Goal: Task Accomplishment & Management: Manage account settings

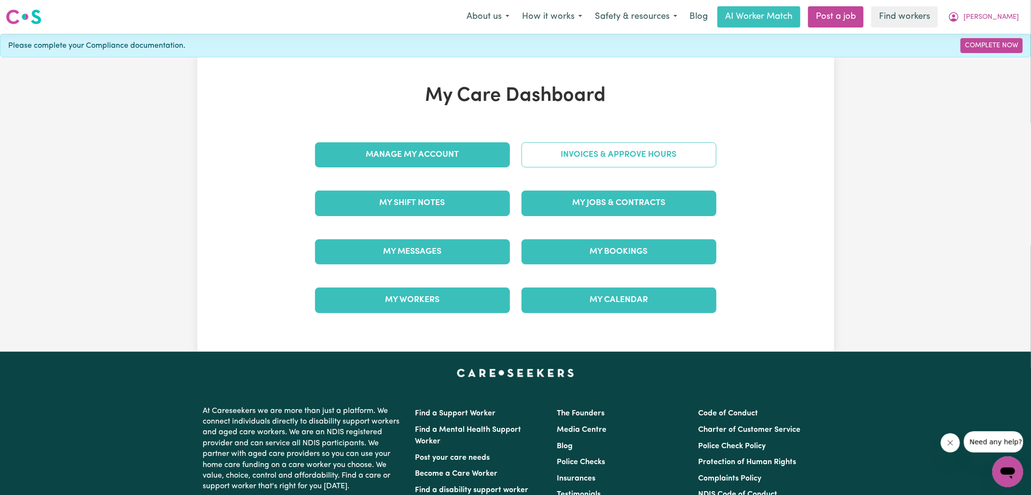
click at [597, 155] on link "Invoices & Approve Hours" at bounding box center [618, 154] width 195 height 25
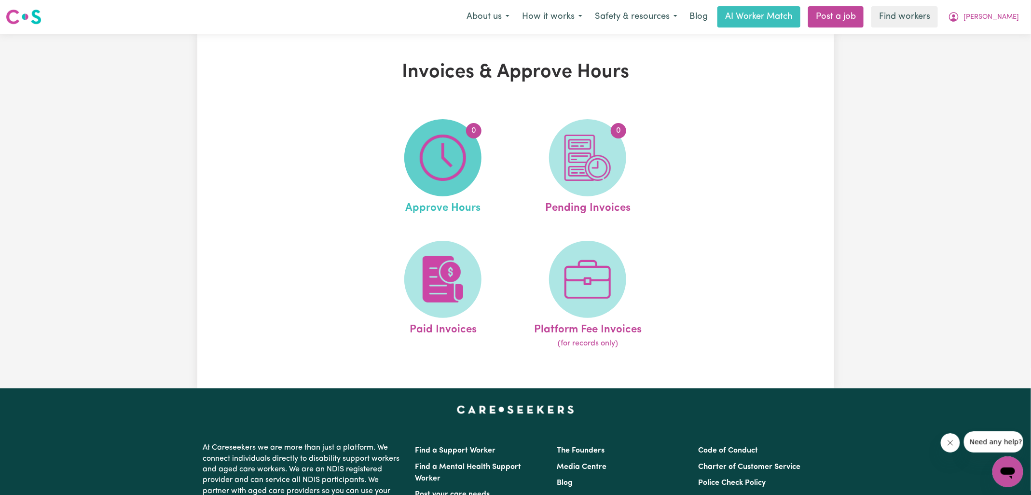
click at [464, 153] on img at bounding box center [443, 158] width 46 height 46
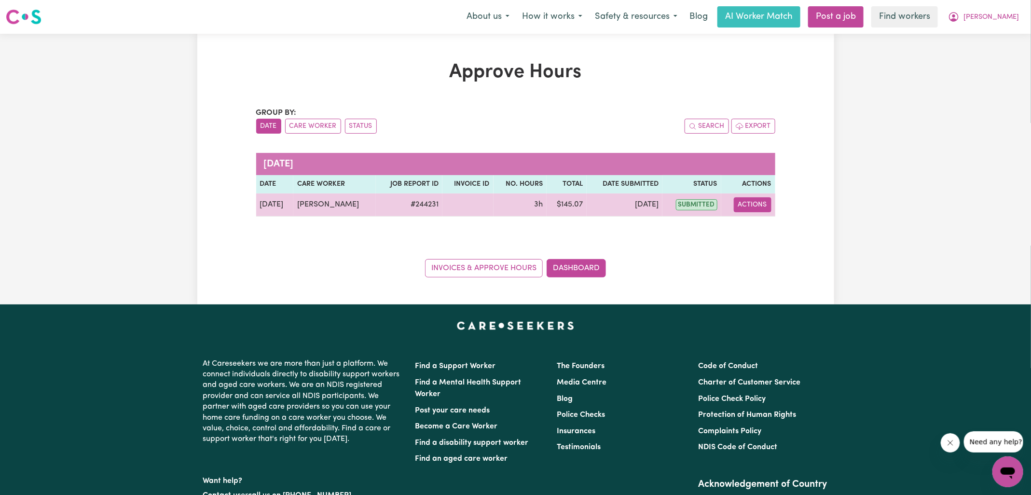
click at [764, 204] on button "Actions" at bounding box center [753, 204] width 38 height 15
click at [772, 222] on link "View Job Report" at bounding box center [777, 226] width 82 height 19
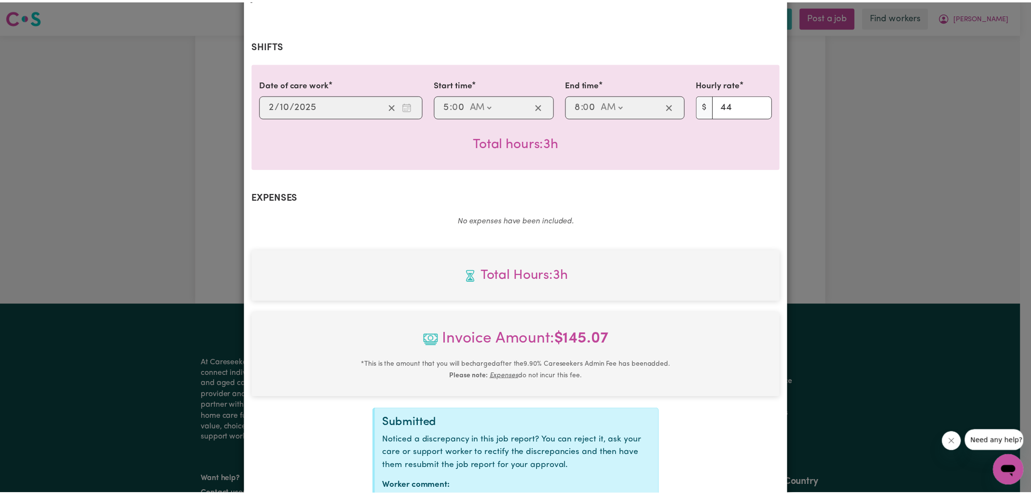
scroll to position [247, 0]
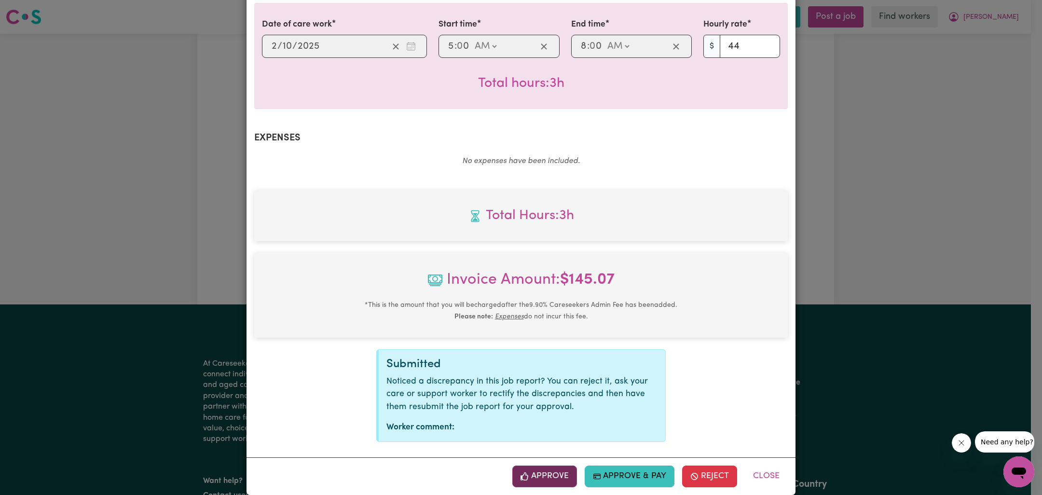
click at [557, 465] on button "Approve" at bounding box center [544, 475] width 65 height 21
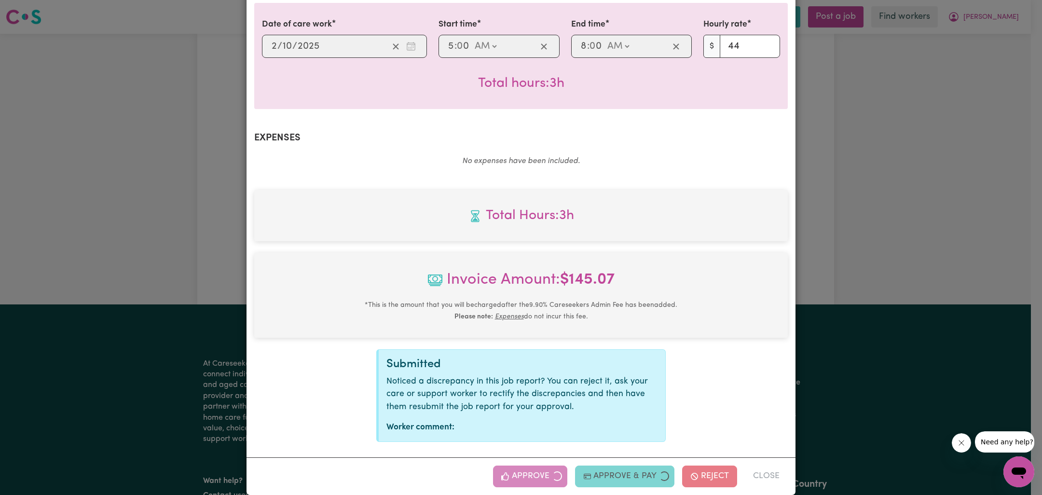
click at [894, 302] on div "Job Report # 244231 - [PERSON_NAME] Summary Job report # 244231 Client name: [P…" at bounding box center [521, 247] width 1042 height 495
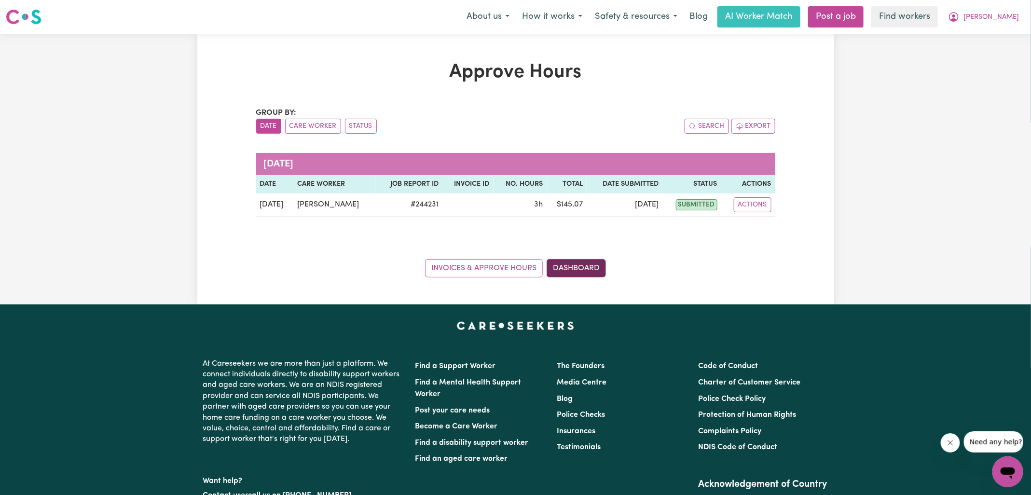
click at [594, 267] on link "Dashboard" at bounding box center [576, 268] width 59 height 18
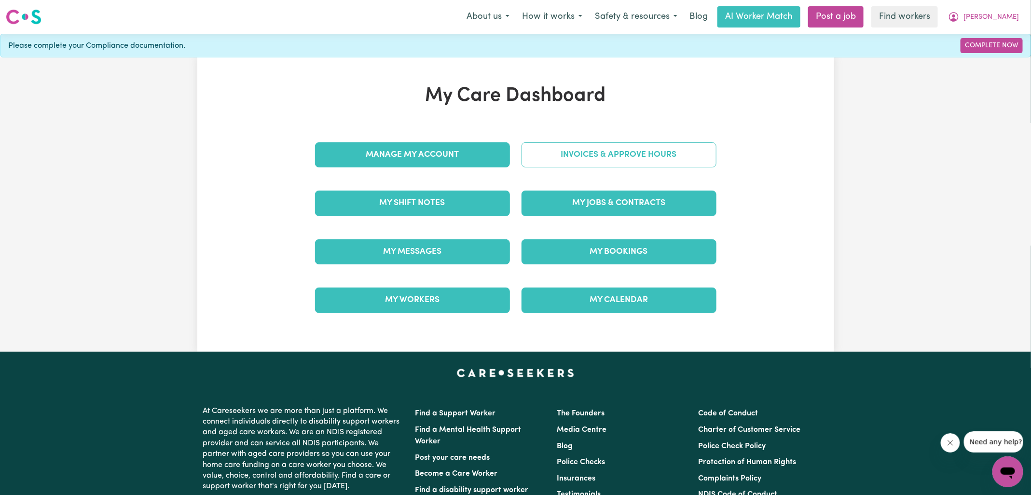
click at [657, 161] on link "Invoices & Approve Hours" at bounding box center [618, 154] width 195 height 25
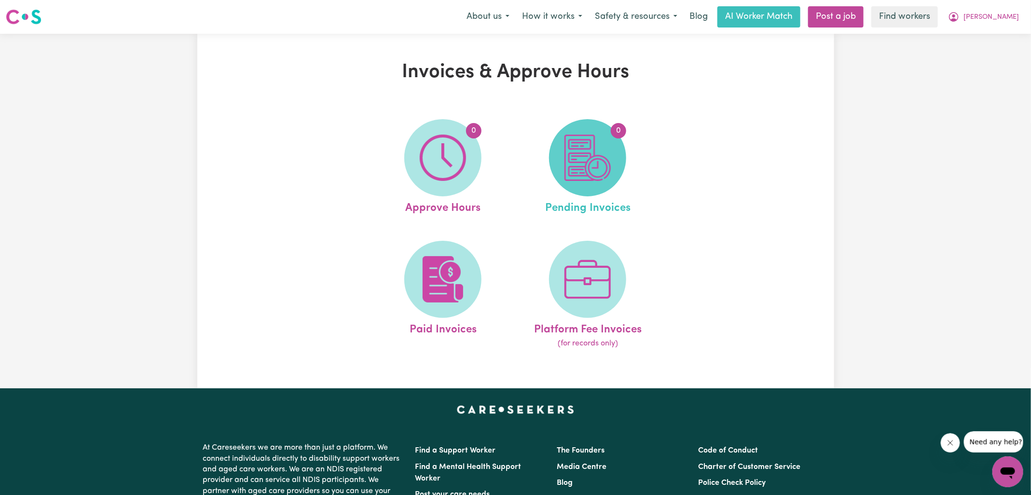
click at [578, 168] on img at bounding box center [587, 158] width 46 height 46
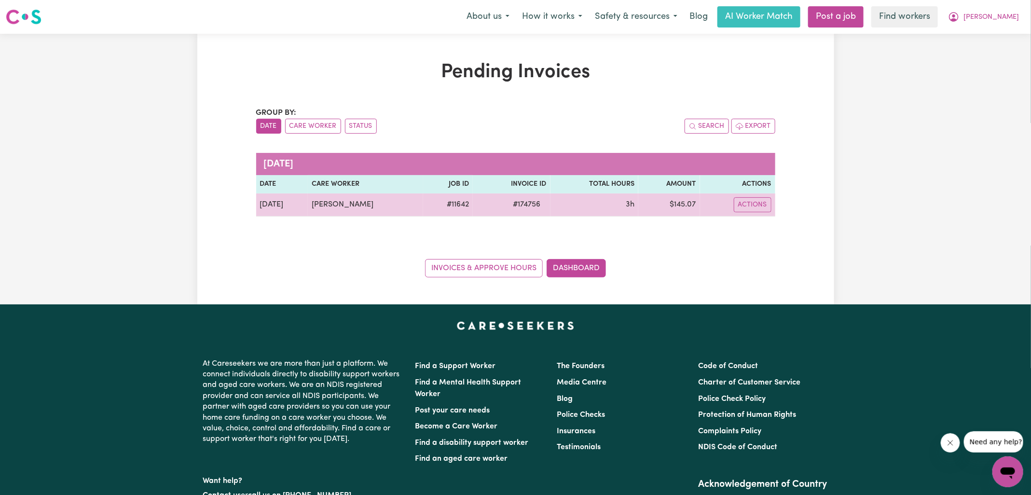
click at [518, 200] on span "# 174756" at bounding box center [526, 205] width 39 height 12
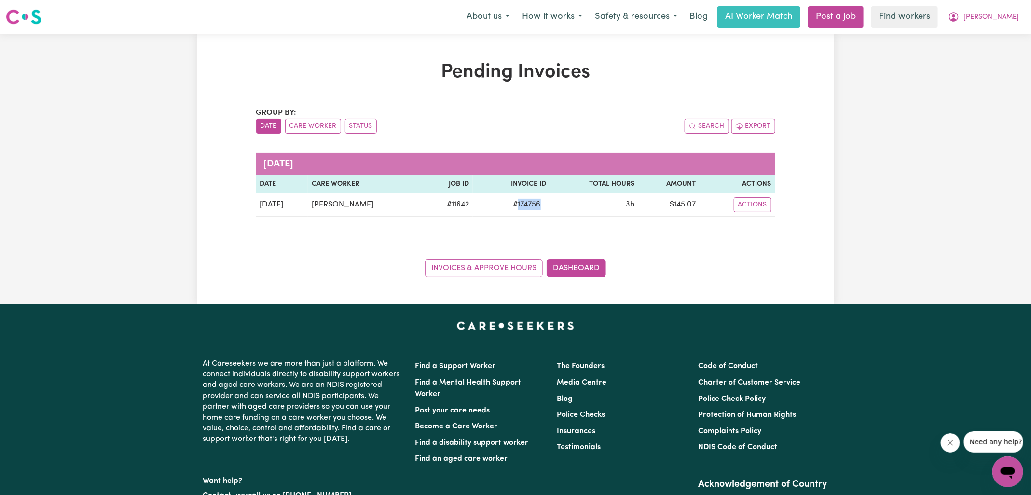
copy span "174756"
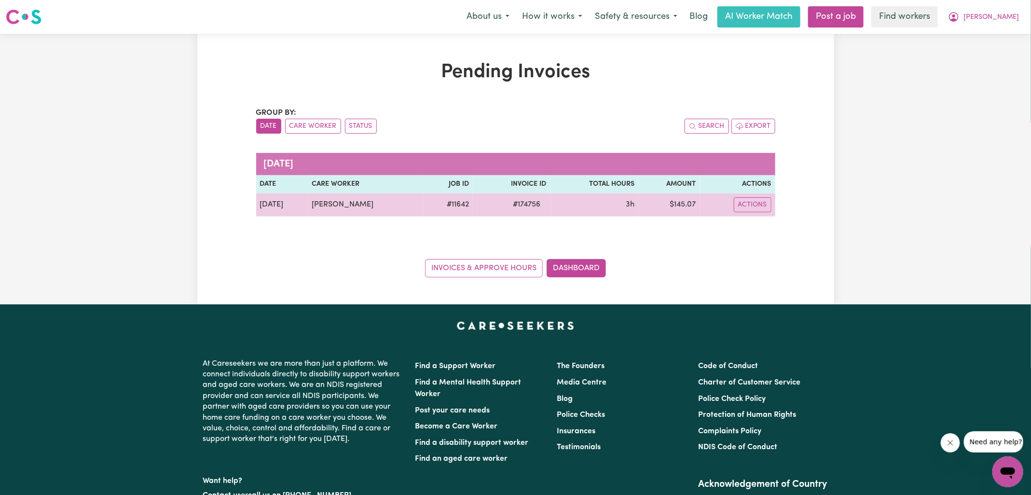
click at [678, 205] on td "$ 145.07" at bounding box center [669, 204] width 62 height 23
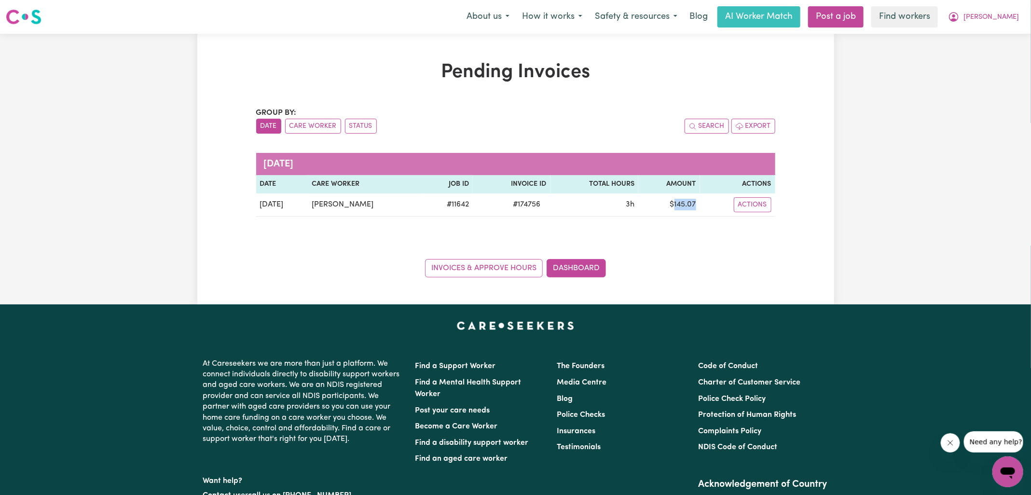
copy td "145.07"
click at [959, 20] on icon "My Account" at bounding box center [954, 17] width 12 height 12
click at [984, 57] on link "Logout" at bounding box center [986, 55] width 76 height 18
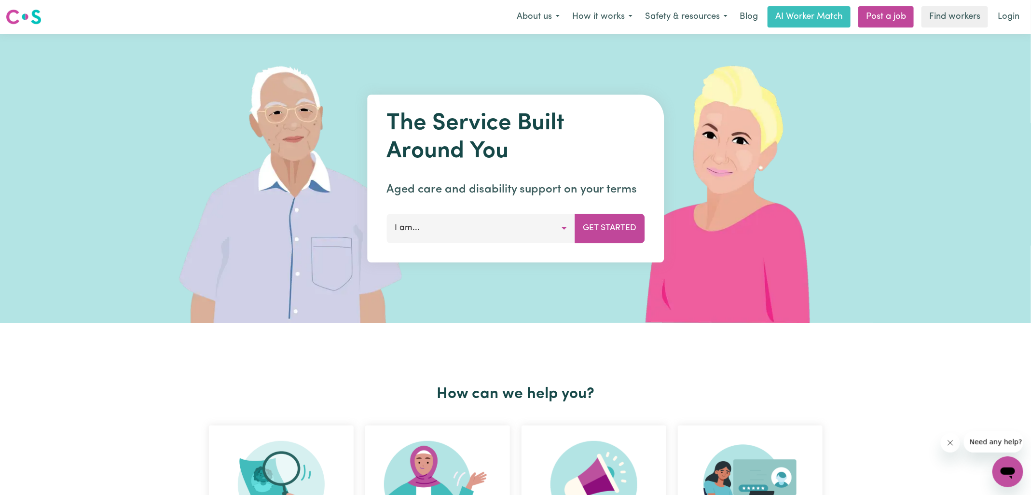
click at [1000, 28] on nav "Menu About us How it works Safety & resources Blog AI Worker Match Post a job F…" at bounding box center [515, 17] width 1031 height 34
click at [997, 20] on link "Login" at bounding box center [1008, 16] width 33 height 21
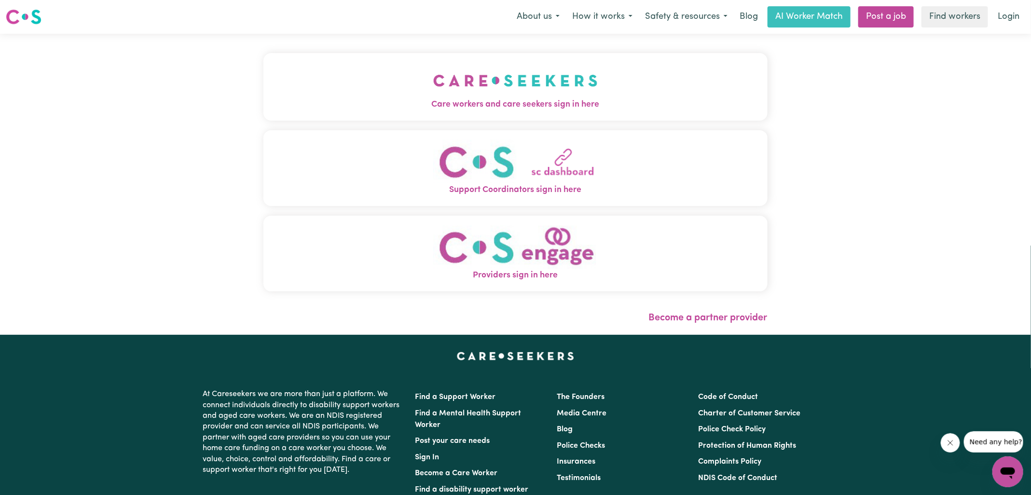
click at [448, 110] on span "Care workers and care seekers sign in here" at bounding box center [515, 104] width 504 height 13
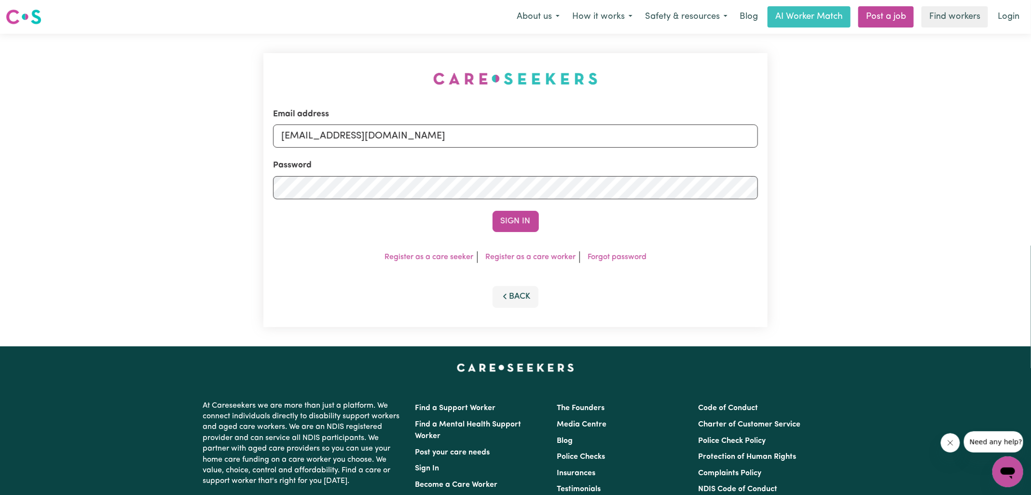
click at [301, 41] on div "Email address [EMAIL_ADDRESS][DOMAIN_NAME] Password Sign In Register as a care …" at bounding box center [516, 190] width 516 height 313
drag, startPoint x: 329, startPoint y: 137, endPoint x: 742, endPoint y: 156, distance: 413.3
click at [742, 156] on form "Email address [EMAIL_ADDRESS][DOMAIN_NAME] Password Sign In" at bounding box center [515, 170] width 485 height 124
type input "[EMAIL_ADDRESS][DOMAIN_NAME]"
click at [492, 211] on button "Sign In" at bounding box center [515, 221] width 46 height 21
